Goal: Transaction & Acquisition: Purchase product/service

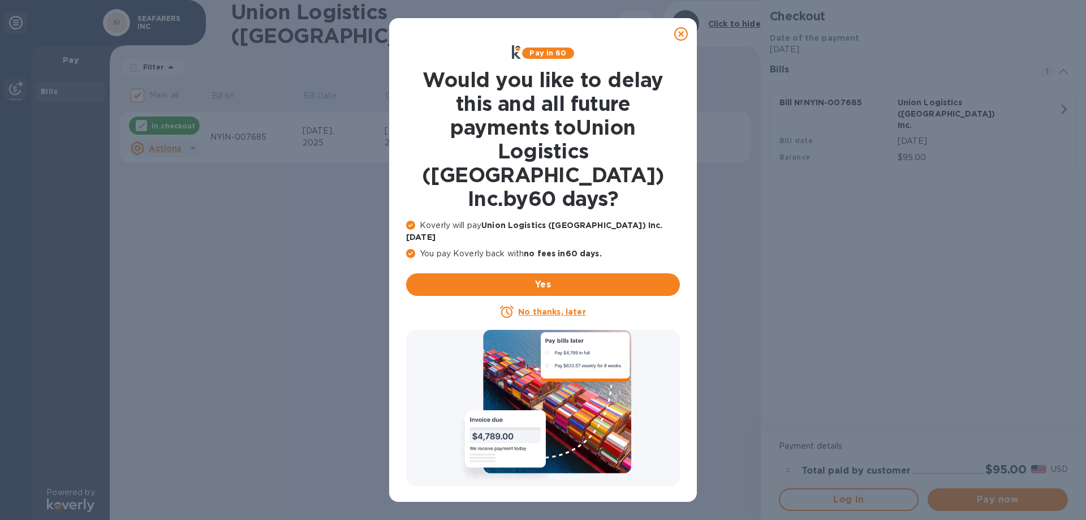
click at [680, 30] on icon at bounding box center [681, 34] width 14 height 14
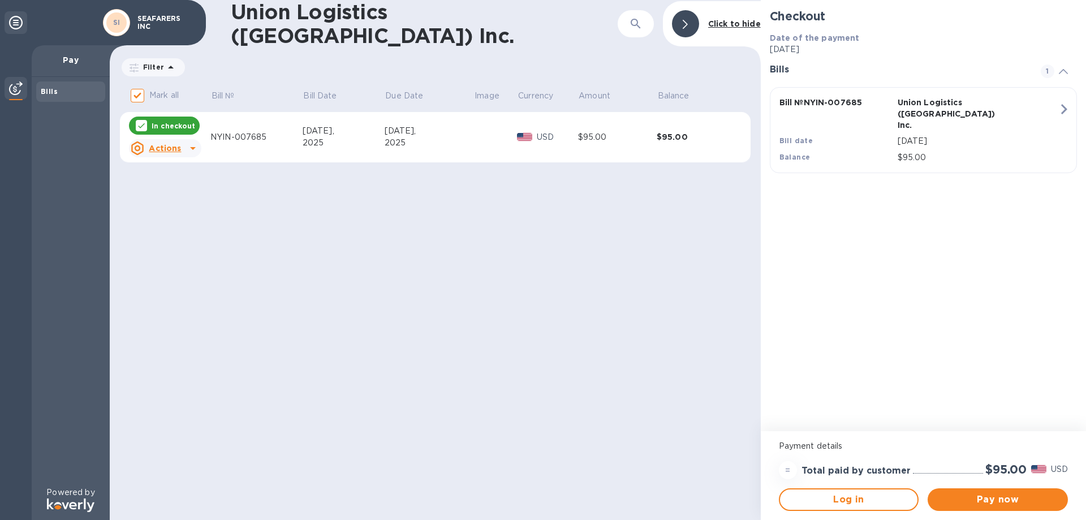
click at [961, 497] on span "Pay now" at bounding box center [998, 500] width 122 height 14
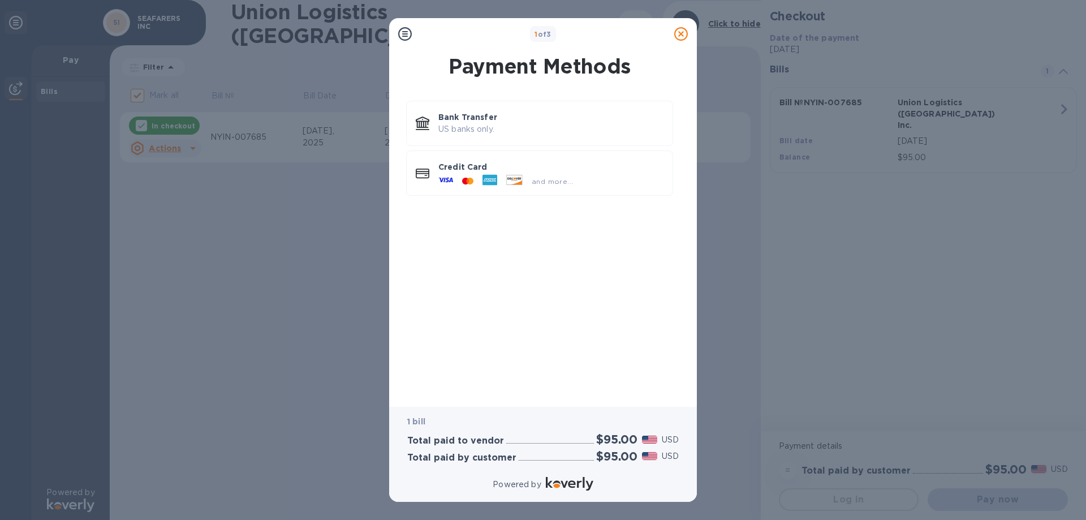
click at [505, 184] on div at bounding box center [514, 181] width 25 height 12
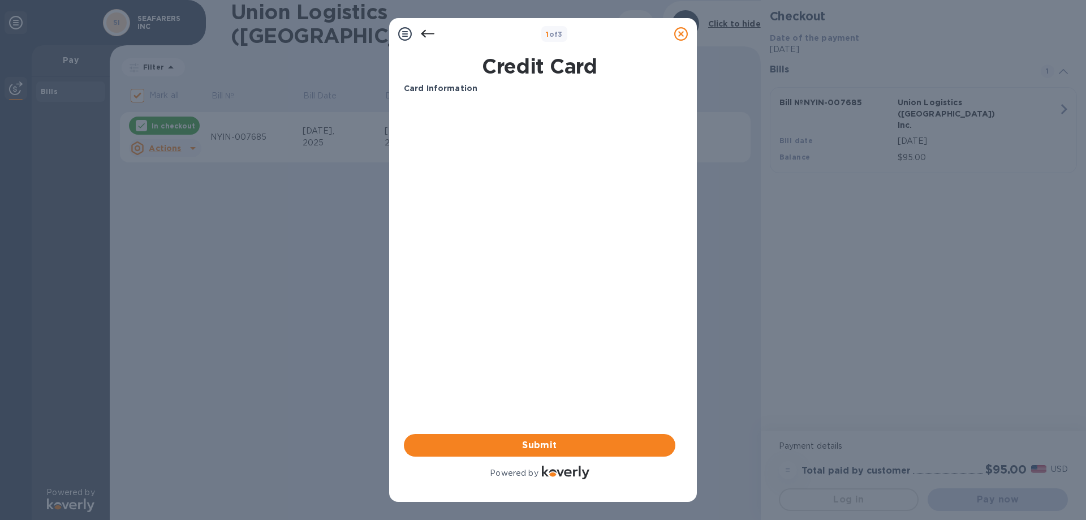
click at [541, 441] on span "Submit" at bounding box center [539, 446] width 253 height 14
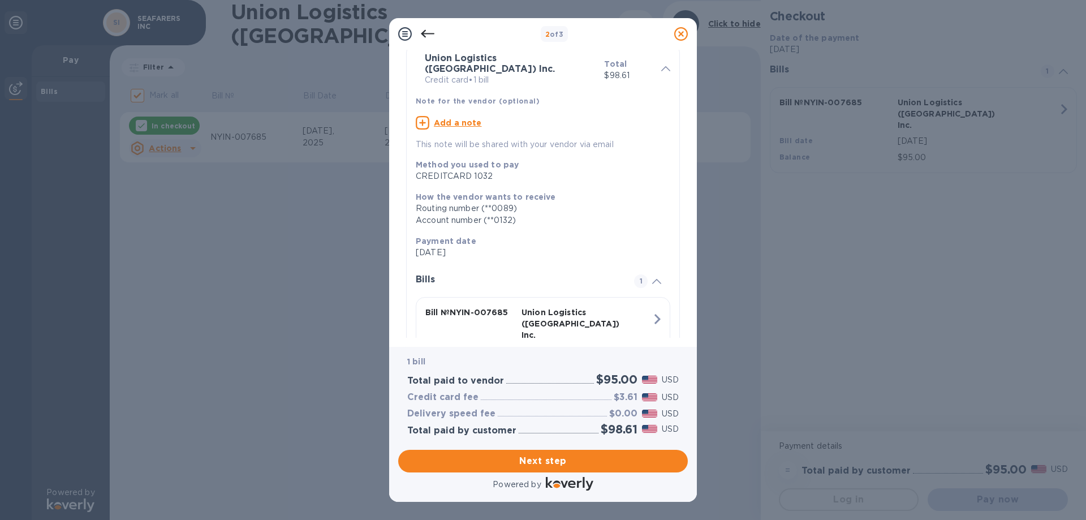
scroll to position [99, 0]
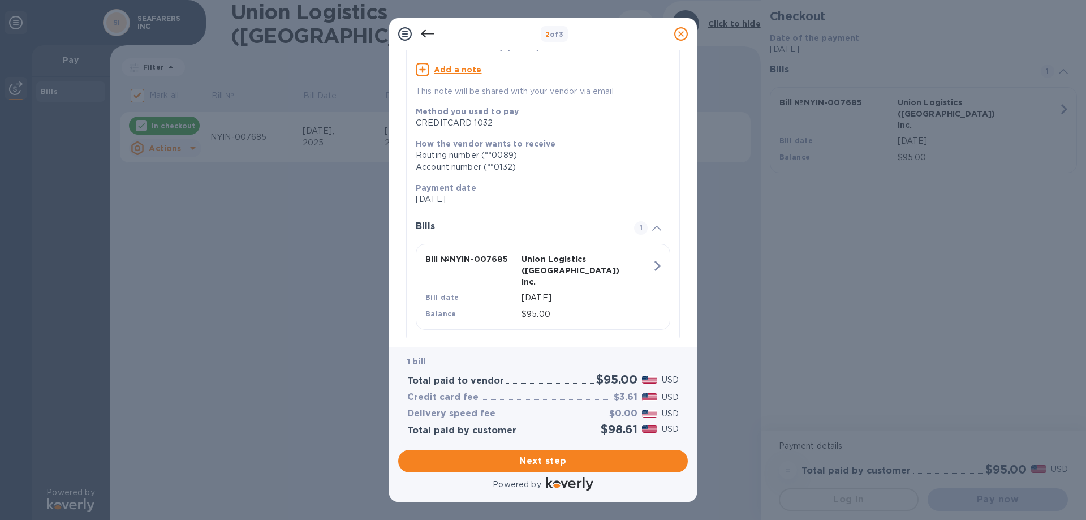
click at [567, 462] on span "Next step" at bounding box center [543, 461] width 272 height 14
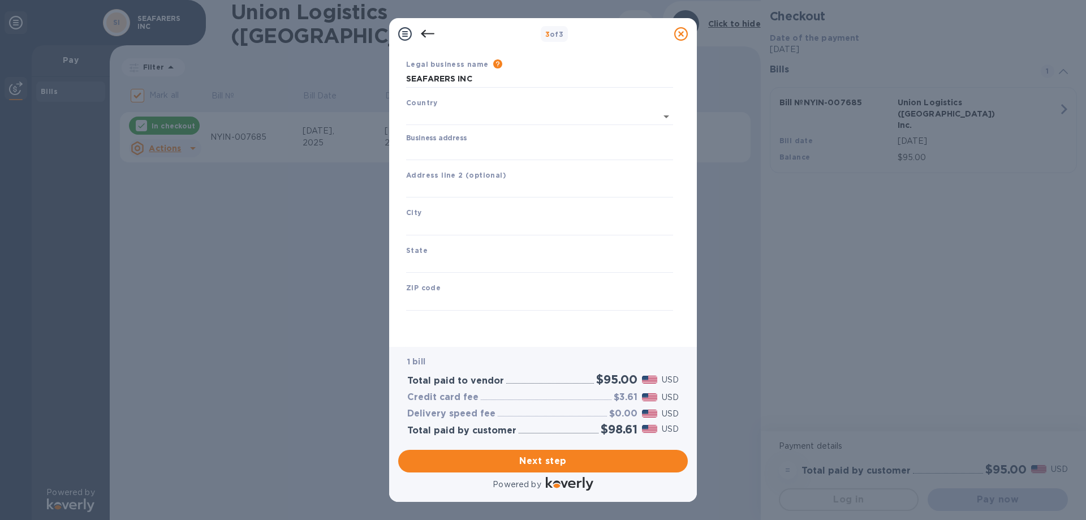
type input "United States"
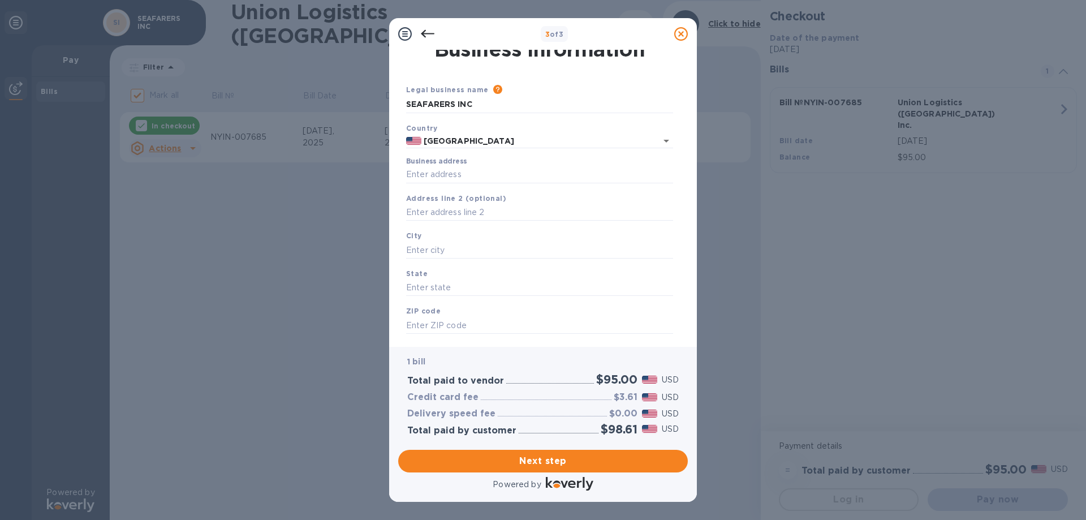
scroll to position [0, 0]
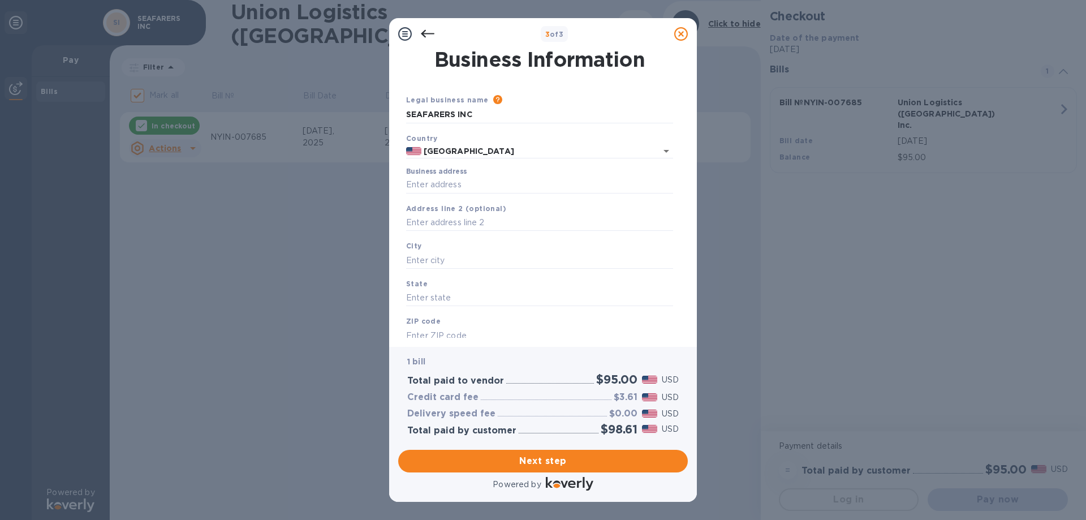
click at [473, 183] on input "Business address" at bounding box center [539, 185] width 267 height 17
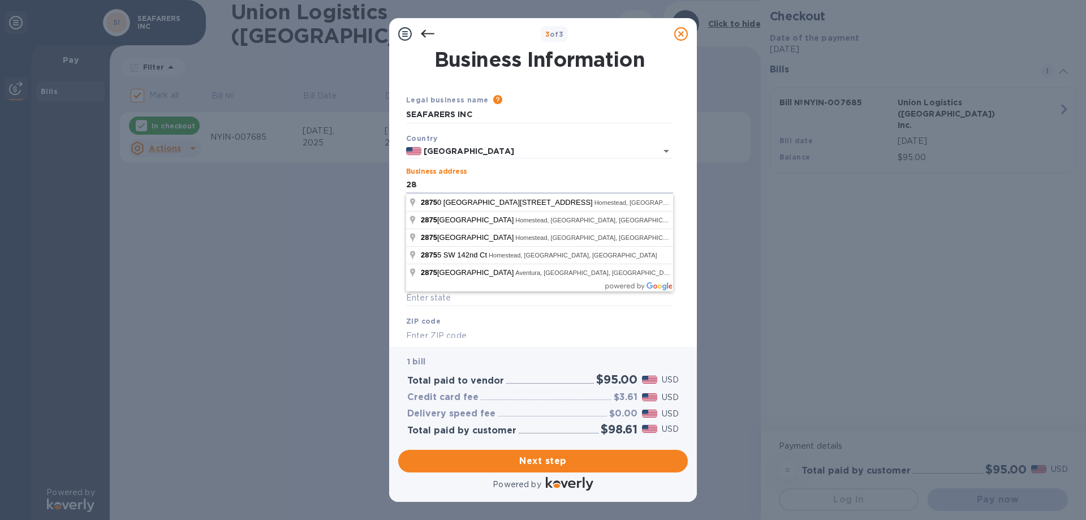
type input "2"
type input "2875 Northwest 82nd Avenue"
type input "Miami"
type input "FL"
type input "33122"
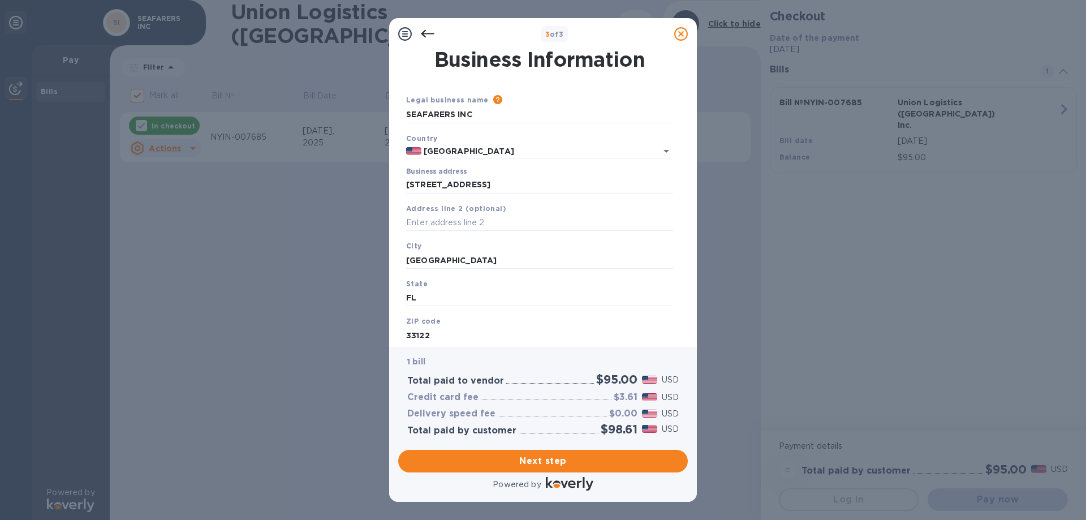
scroll to position [33, 0]
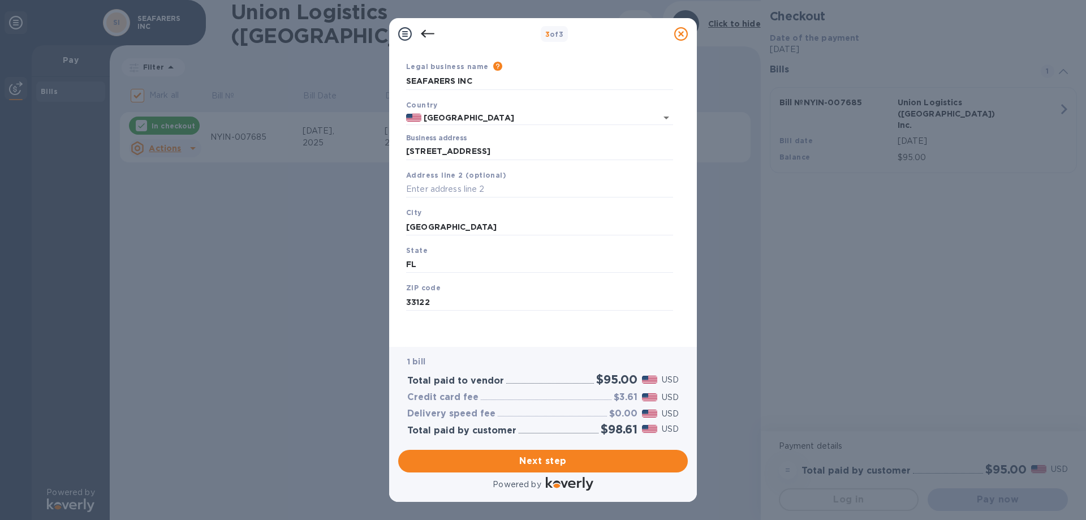
click at [554, 459] on span "Next step" at bounding box center [543, 461] width 272 height 14
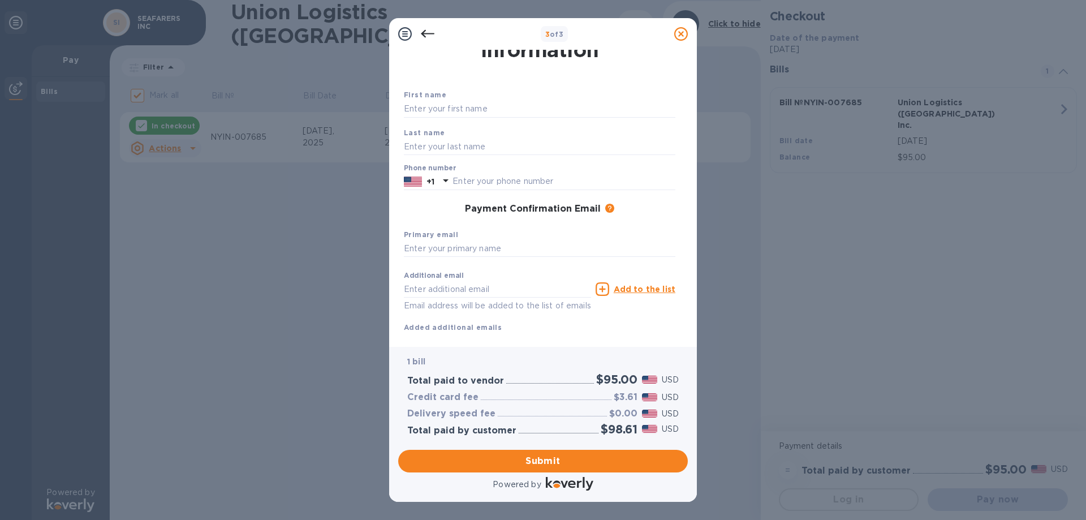
click at [446, 109] on input "text" at bounding box center [540, 109] width 272 height 17
type input "SERGIO"
type input "LOZANO"
type input "3055949290"
type input "fish@alphabrokers.com"
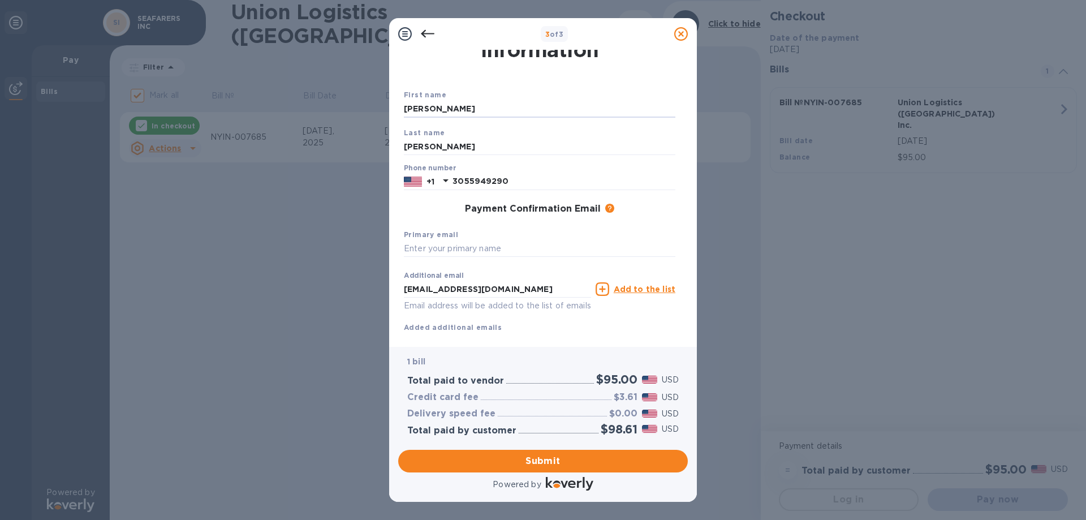
scroll to position [60, 0]
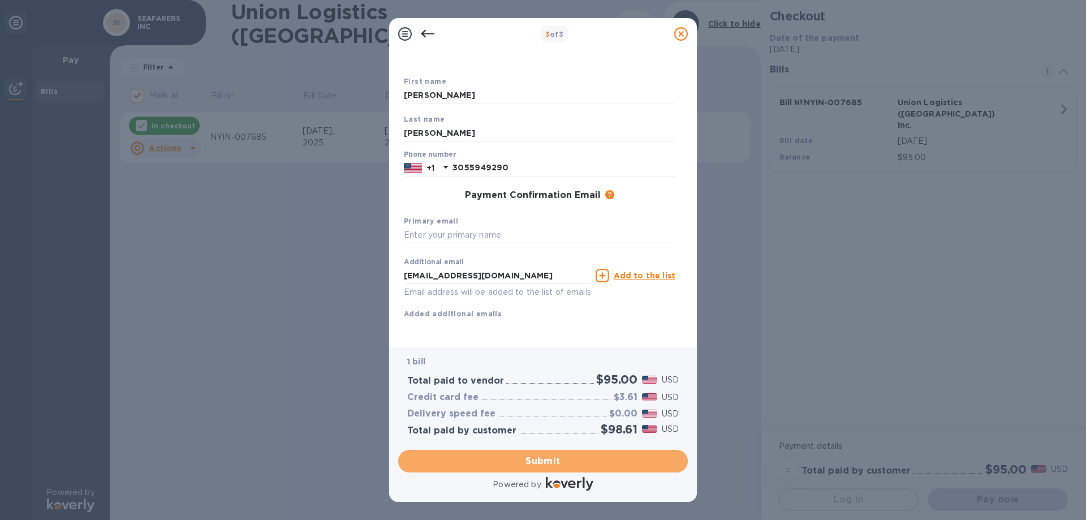
click at [560, 457] on span "Submit" at bounding box center [543, 461] width 272 height 14
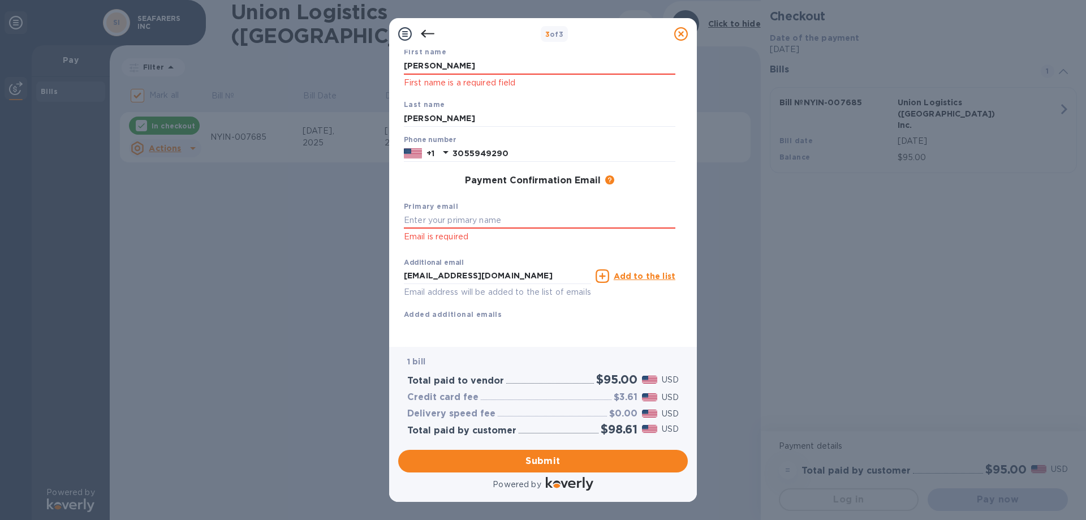
scroll to position [90, 0]
click at [564, 458] on span "Submit" at bounding box center [543, 461] width 272 height 14
click at [471, 212] on input "text" at bounding box center [540, 220] width 272 height 17
type input "FISH@ALPHABROKERS.COM"
click at [543, 460] on span "Submit" at bounding box center [543, 461] width 272 height 14
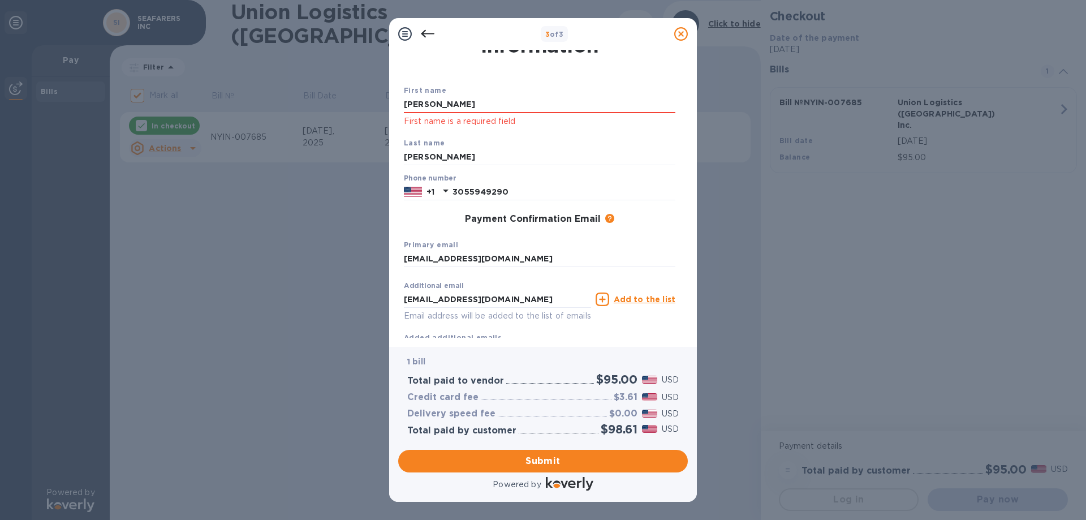
scroll to position [18, 0]
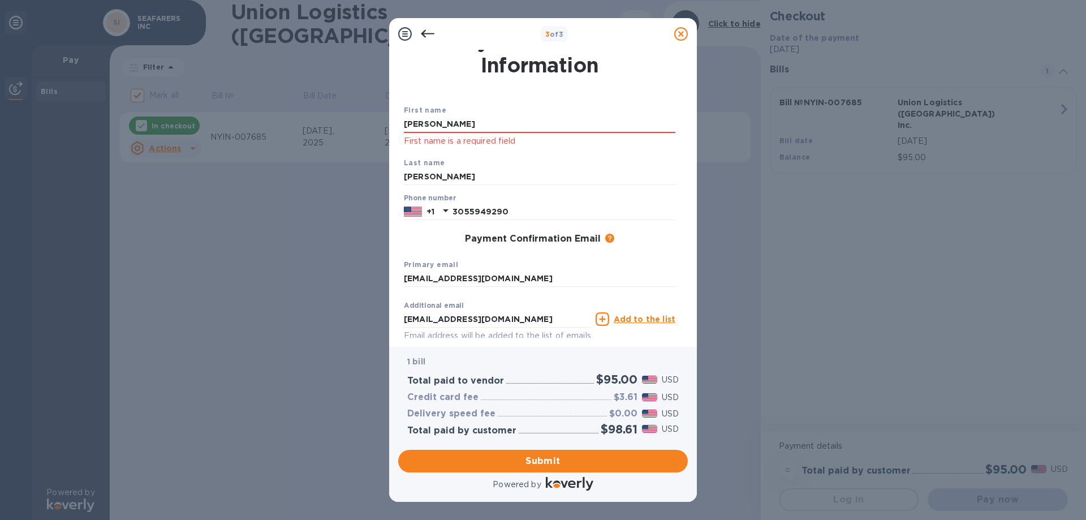
click at [448, 127] on input "SERGIO" at bounding box center [540, 124] width 272 height 17
click at [537, 465] on span "Submit" at bounding box center [543, 461] width 272 height 14
drag, startPoint x: 445, startPoint y: 126, endPoint x: 344, endPoint y: 118, distance: 101.6
click at [344, 118] on div "3 of 3 Payment Contact Information First name SERGIO First name is a required f…" at bounding box center [543, 260] width 1086 height 520
type input "SERGIO"
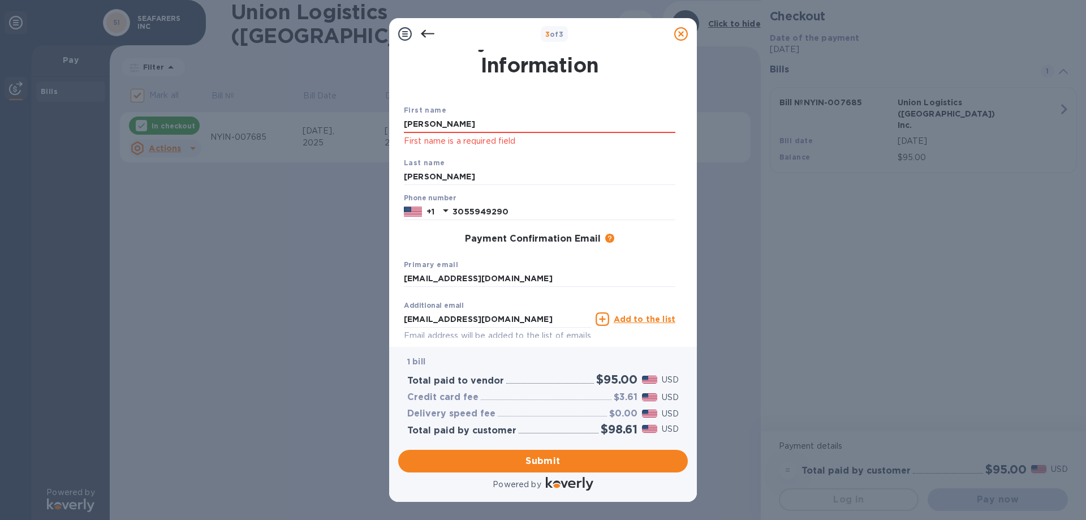
click at [580, 97] on div "First name SERGIO First name is a required field Last name LOZANO Phone number …" at bounding box center [540, 225] width 276 height 282
click at [532, 468] on button "Submit" at bounding box center [543, 461] width 290 height 23
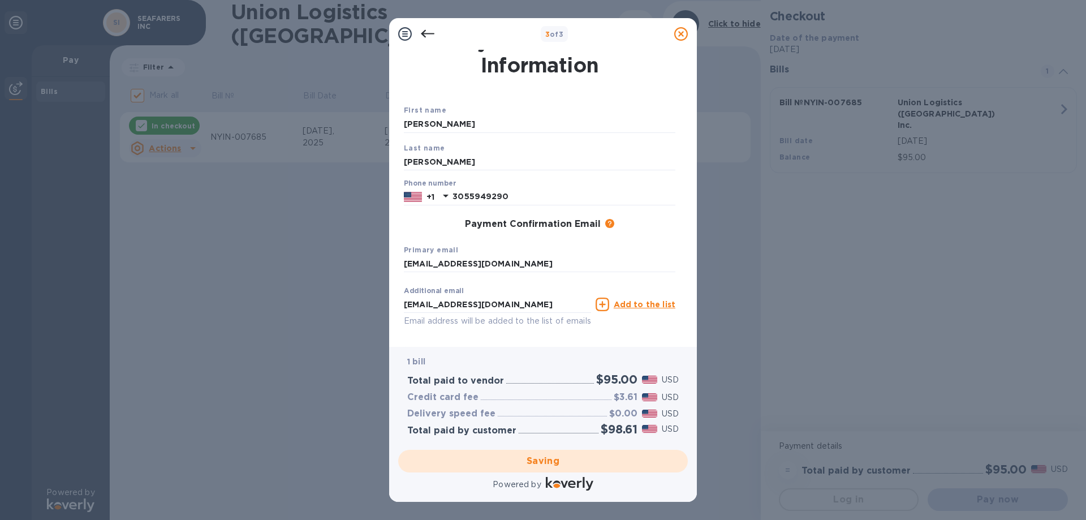
checkbox input "false"
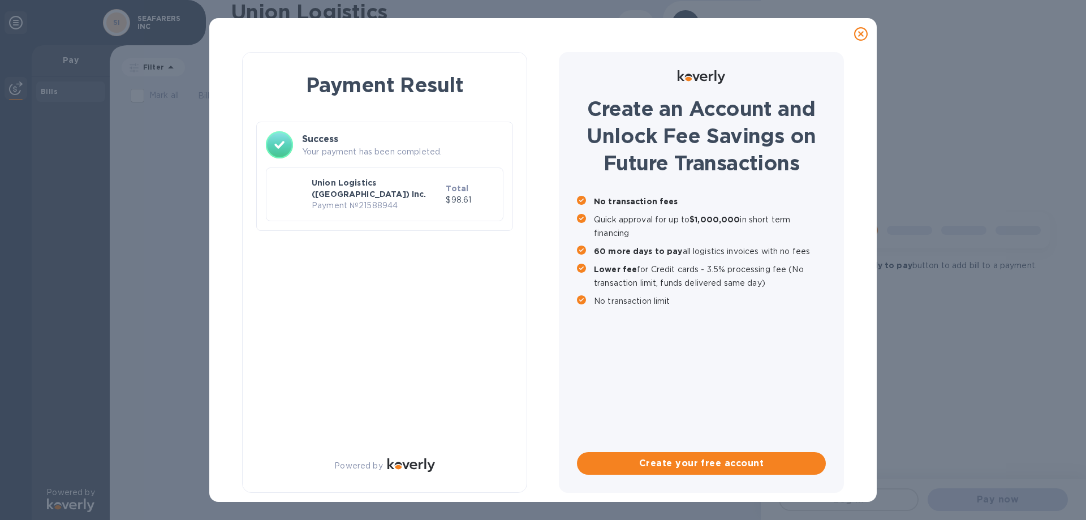
scroll to position [0, 0]
